Goal: Information Seeking & Learning: Learn about a topic

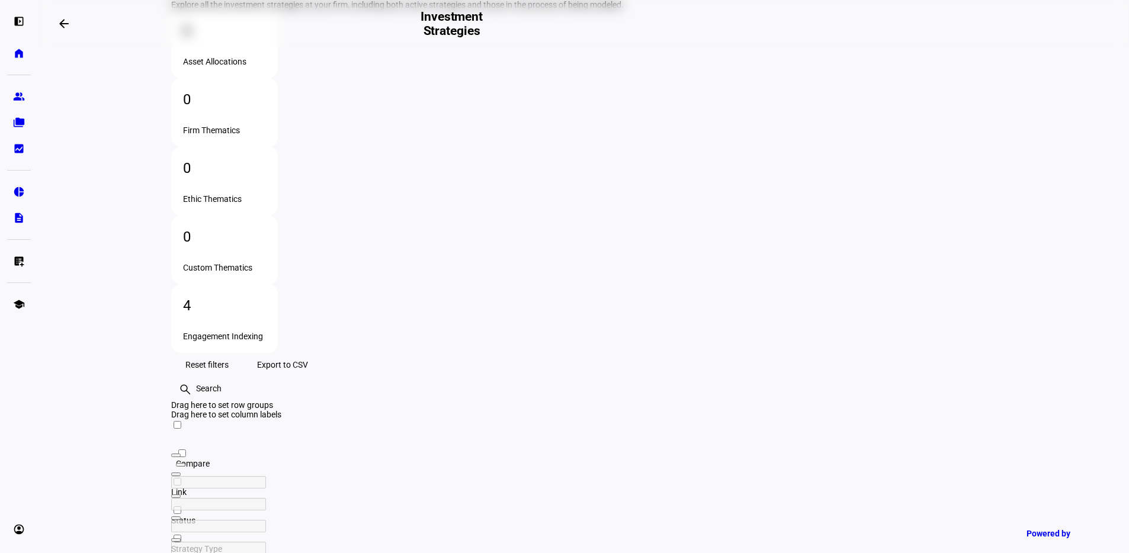
scroll to position [133, 0]
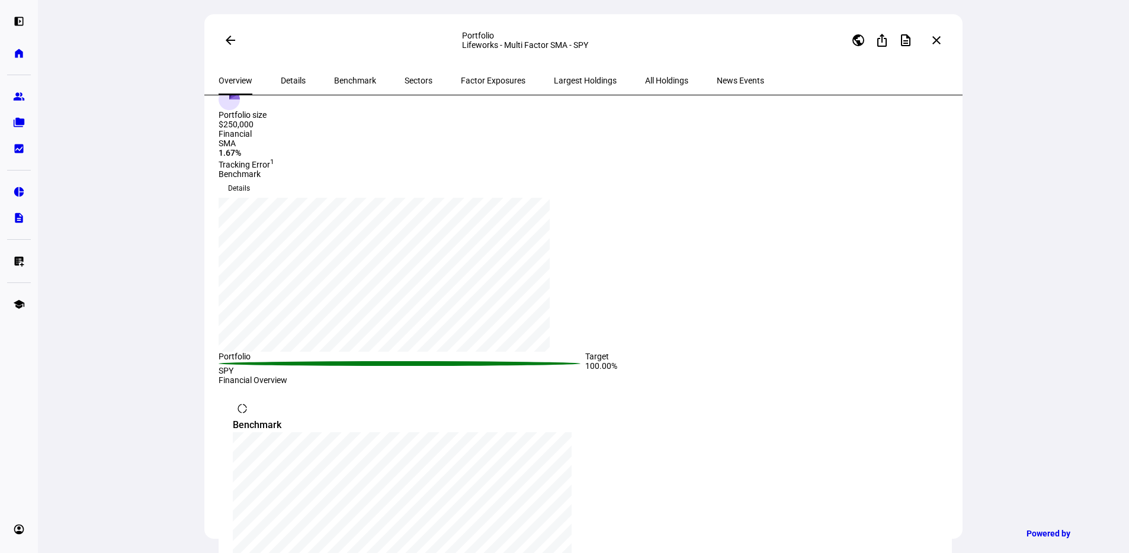
scroll to position [57, 0]
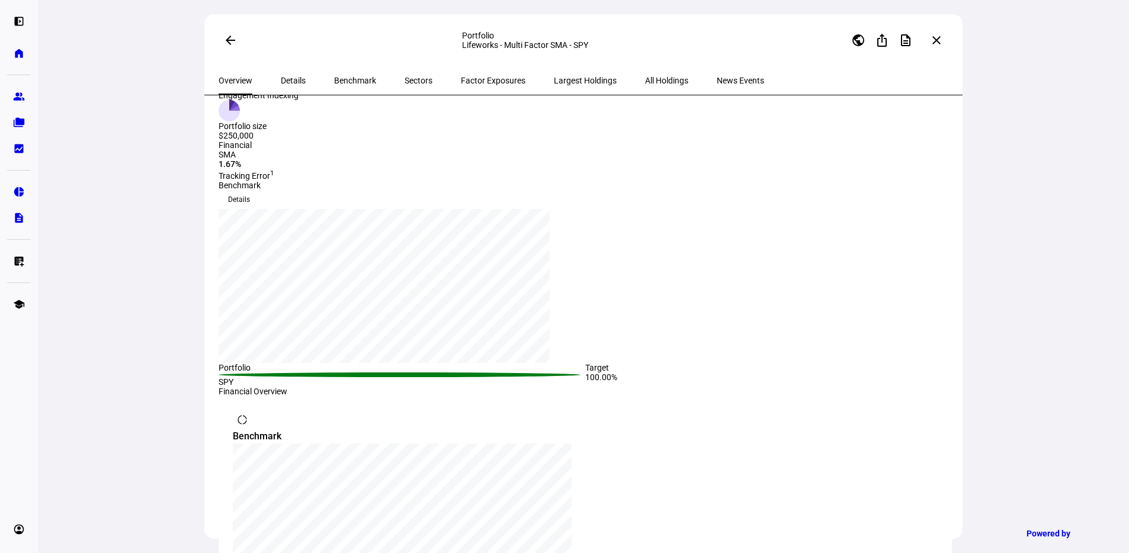
click at [293, 86] on span "Details" at bounding box center [293, 80] width 25 height 28
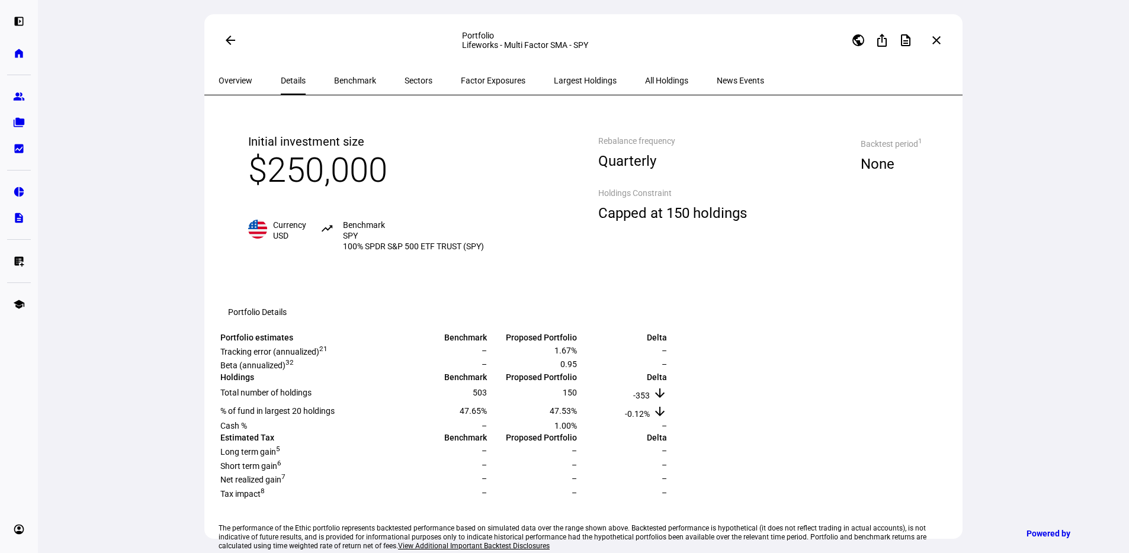
click at [344, 87] on span "Benchmark" at bounding box center [355, 80] width 42 height 28
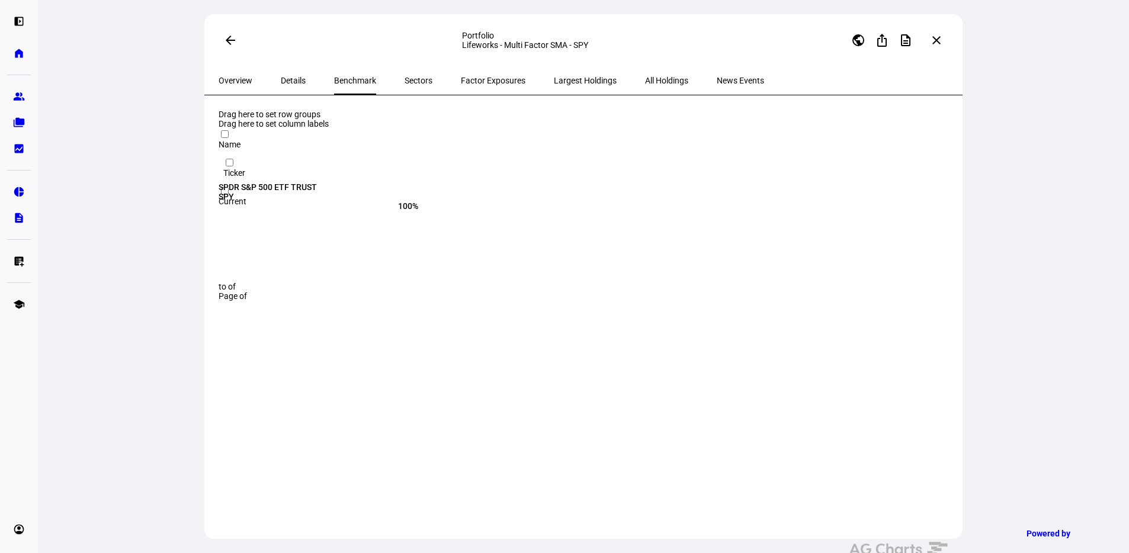
click at [405, 80] on span "Sectors" at bounding box center [419, 80] width 28 height 8
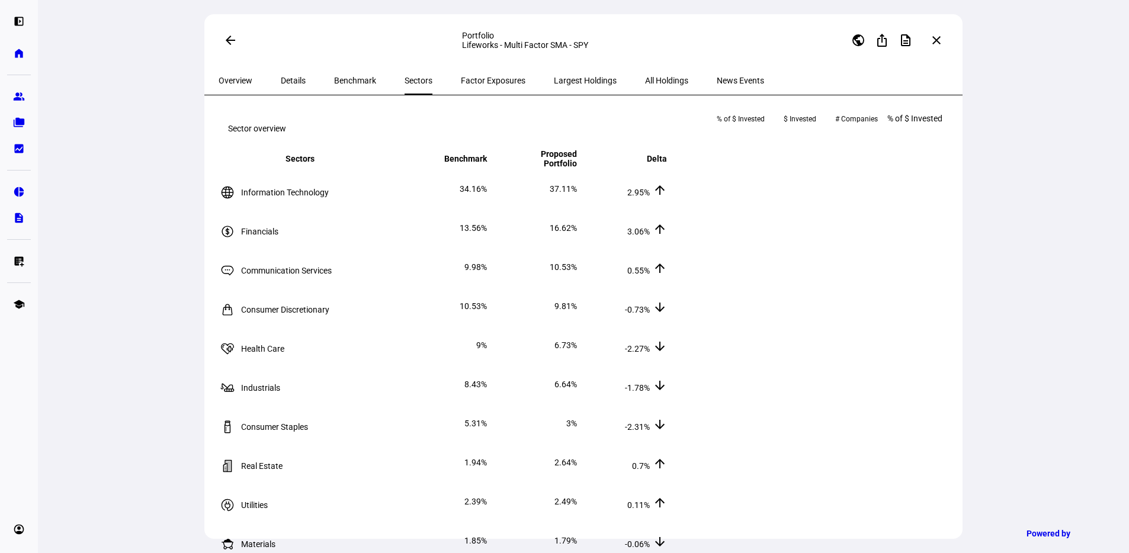
click at [461, 84] on span "Factor Exposures" at bounding box center [493, 80] width 65 height 8
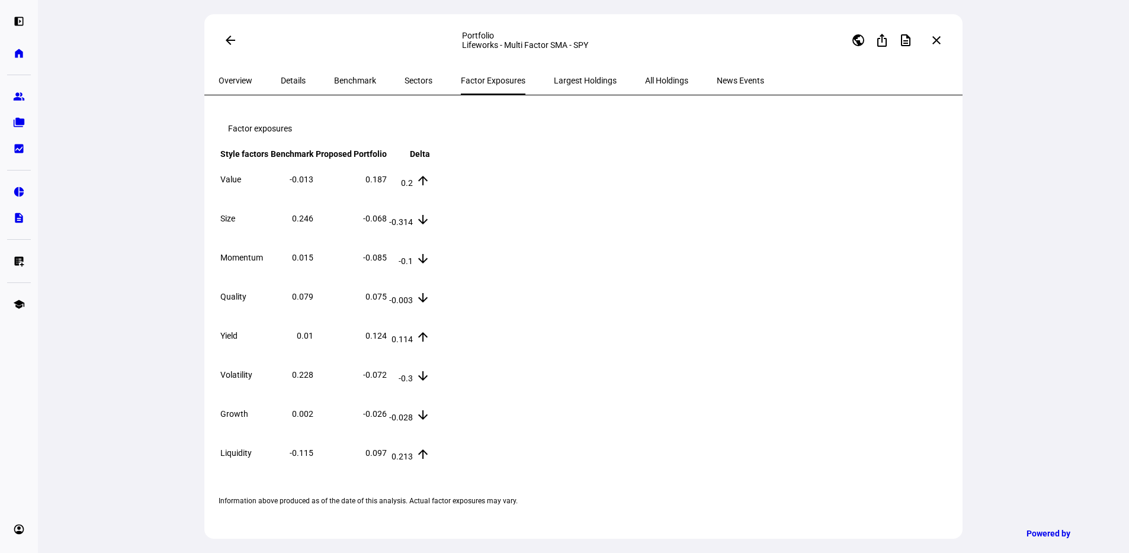
click at [554, 87] on span "Largest Holdings" at bounding box center [585, 80] width 63 height 28
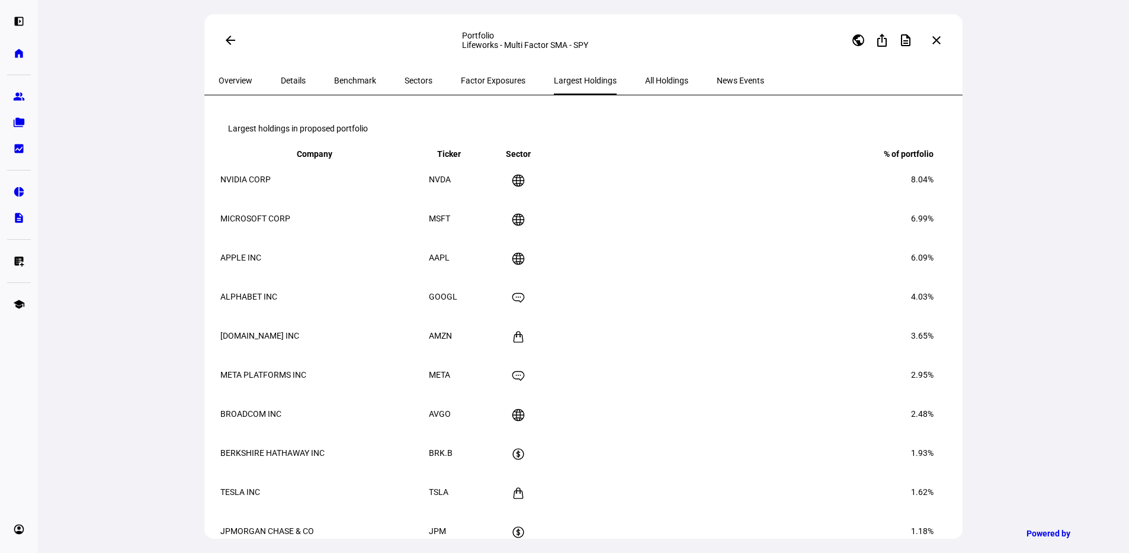
click at [645, 93] on span "All Holdings" at bounding box center [666, 80] width 43 height 28
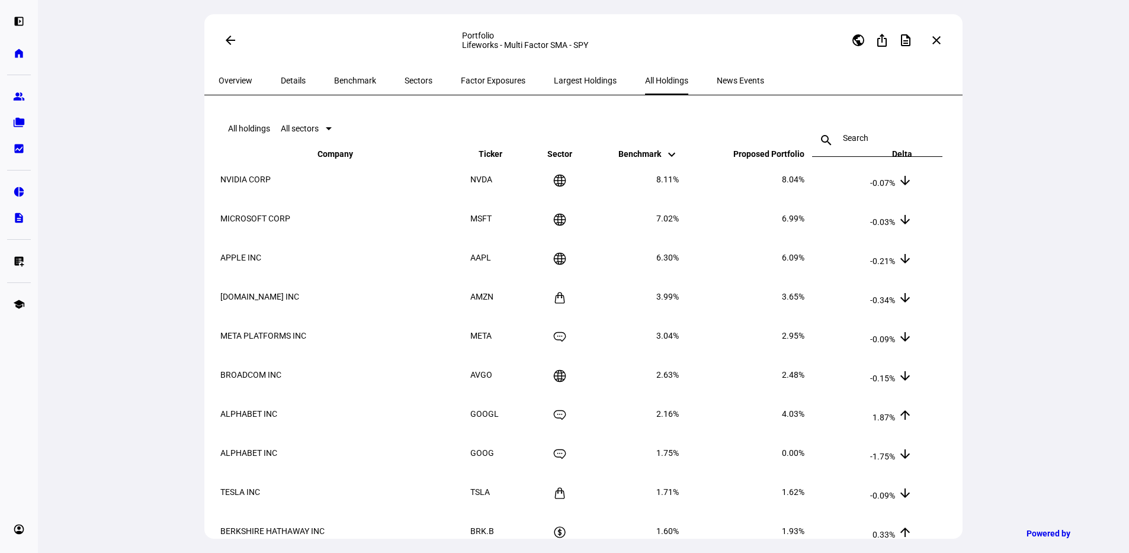
click at [717, 81] on span "News Events" at bounding box center [740, 80] width 47 height 8
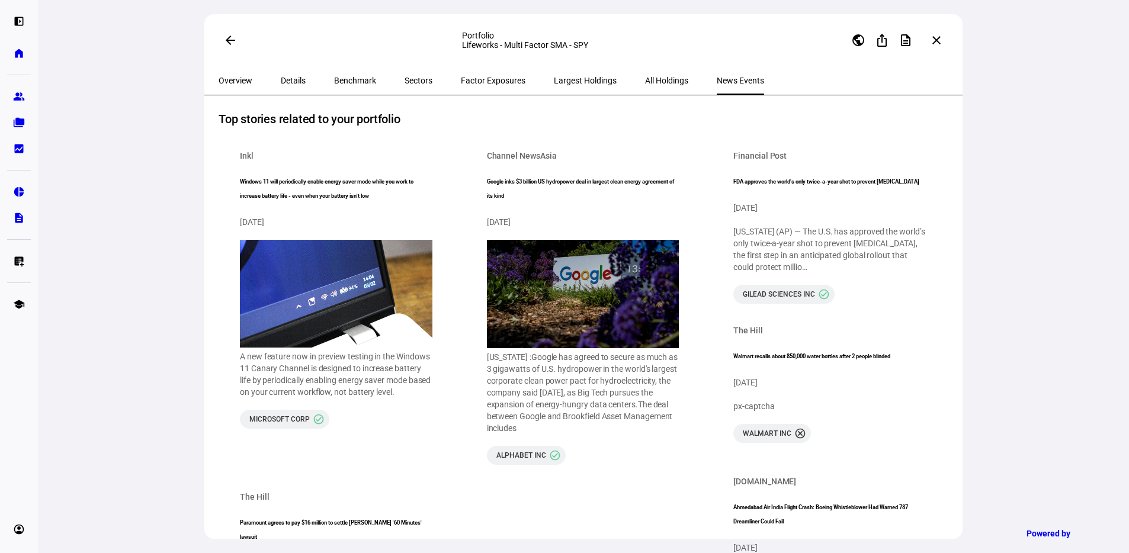
click at [230, 86] on span "Overview" at bounding box center [236, 80] width 34 height 28
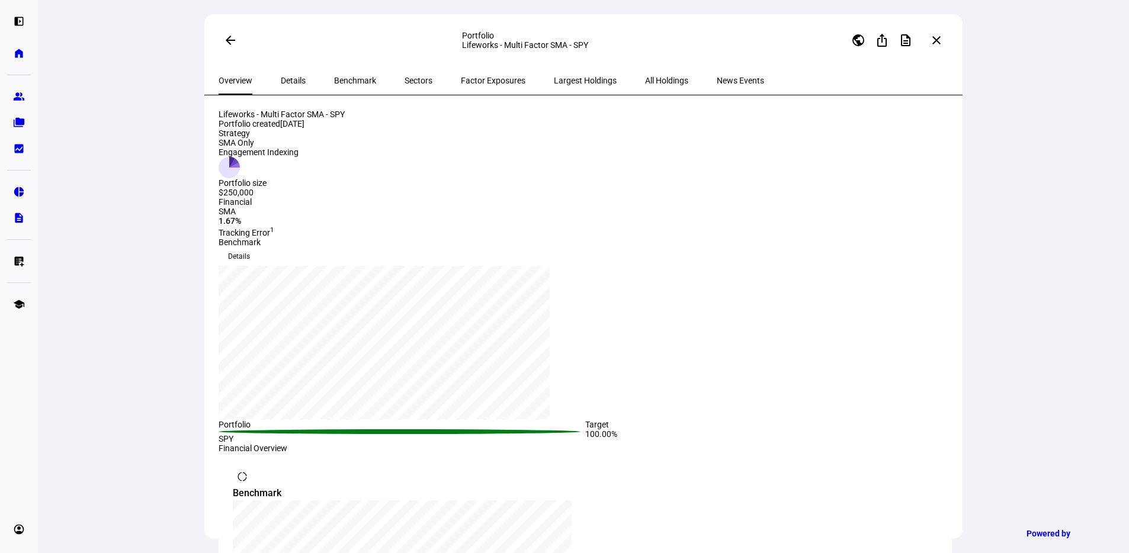
scroll to position [133, 0]
